Goal: Information Seeking & Learning: Find specific fact

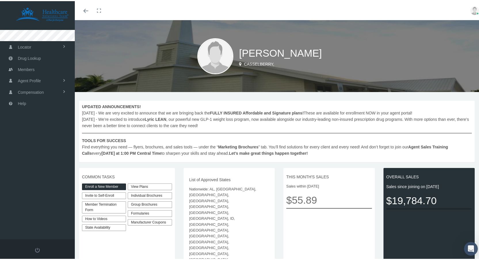
click at [136, 187] on link "View Plans" at bounding box center [150, 185] width 44 height 7
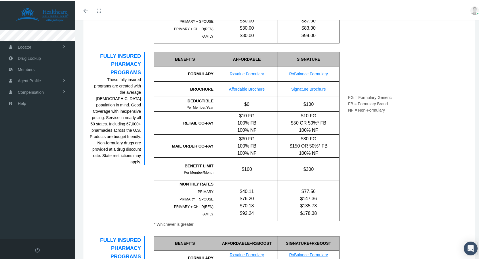
scroll to position [339, 0]
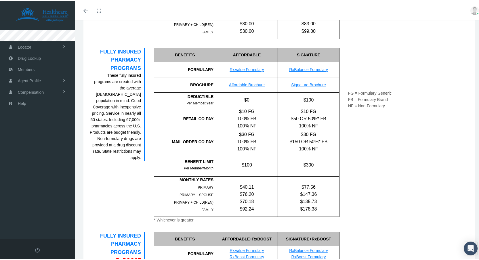
drag, startPoint x: 5, startPoint y: 173, endPoint x: 420, endPoint y: 166, distance: 414.9
click at [420, 166] on form "Toggle navigation Toggle menubar Toggle fullscreen Profile Logout" at bounding box center [241, 163] width 483 height 967
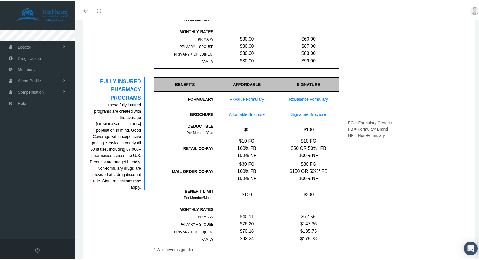
scroll to position [306, 0]
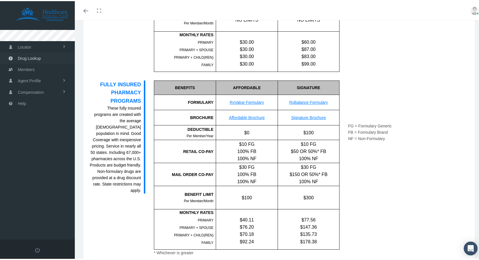
click at [28, 57] on span "Drug Lookup" at bounding box center [29, 57] width 23 height 11
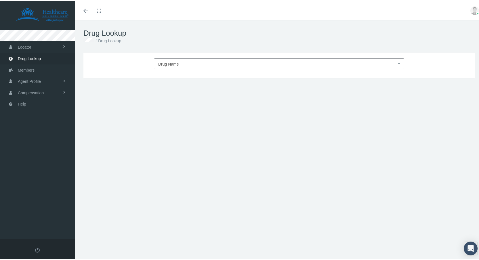
click at [175, 61] on span "Drug Name" at bounding box center [168, 63] width 21 height 5
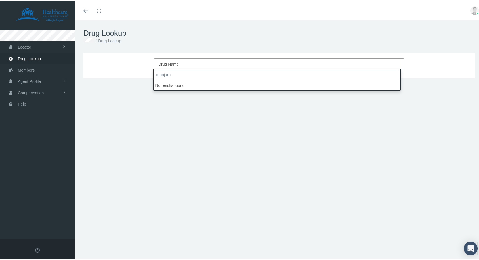
drag, startPoint x: 173, startPoint y: 73, endPoint x: 156, endPoint y: 74, distance: 17.3
click at [156, 74] on input "monjuro" at bounding box center [277, 73] width 244 height 9
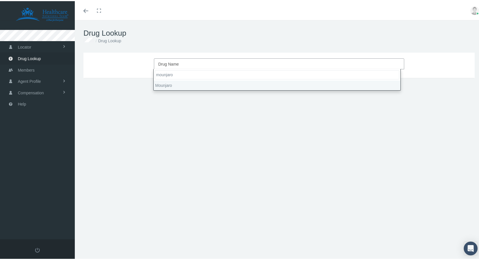
type input "mounjaro"
select select "Mounjaro"
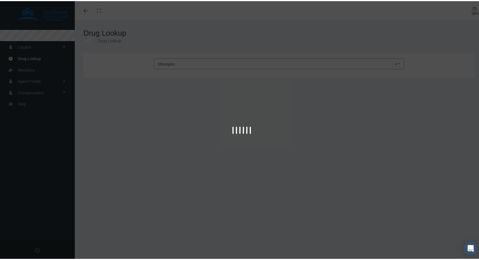
type input "30"
select select "Solution Auto-injector"
select select "10 MG/0.5ML"
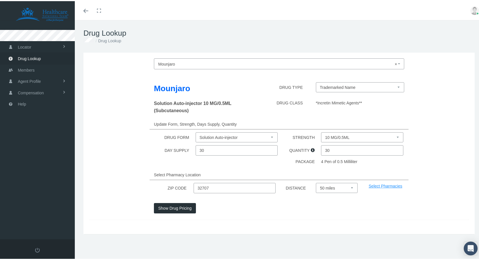
click at [163, 207] on button "Show Drug Pricing" at bounding box center [175, 207] width 42 height 10
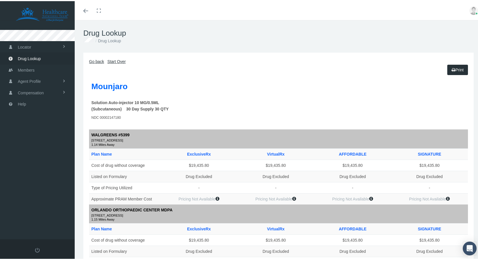
click at [475, 13] on icon at bounding box center [476, 12] width 3 height 3
click at [452, 44] on link "Logout" at bounding box center [459, 42] width 43 height 11
